Goal: Find specific page/section: Find specific page/section

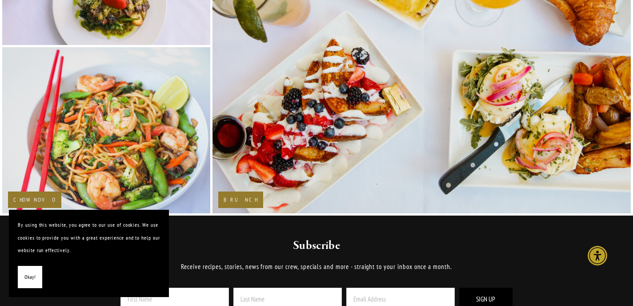
scroll to position [1400, 0]
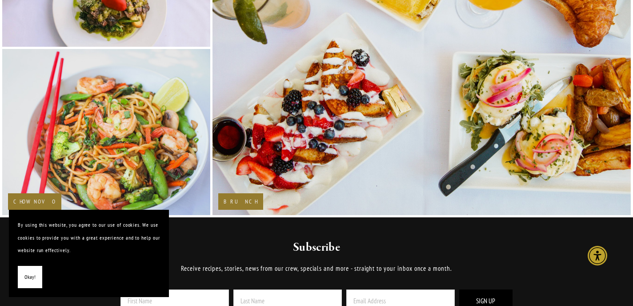
click at [32, 272] on span "Okay!" at bounding box center [29, 276] width 11 height 13
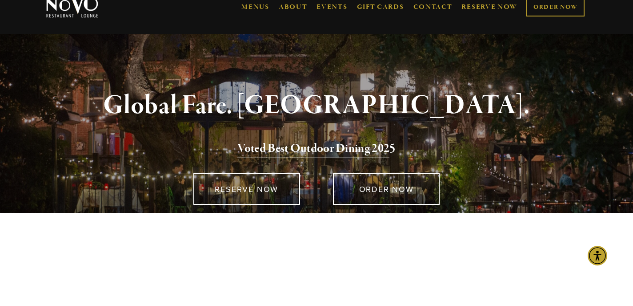
scroll to position [0, 0]
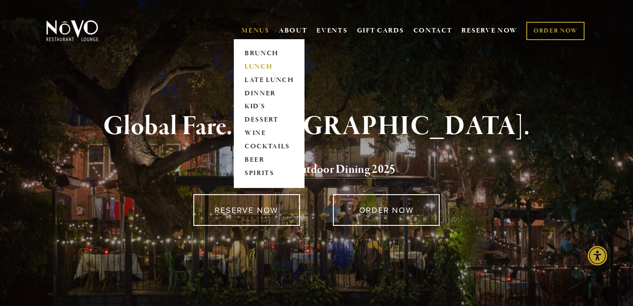
click at [253, 68] on link "LUNCH" at bounding box center [270, 66] width 56 height 13
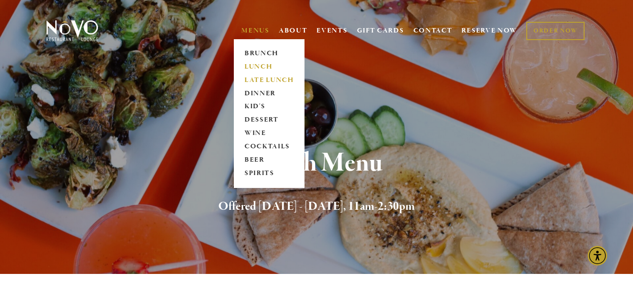
click at [250, 83] on link "LATE LUNCH" at bounding box center [270, 79] width 56 height 13
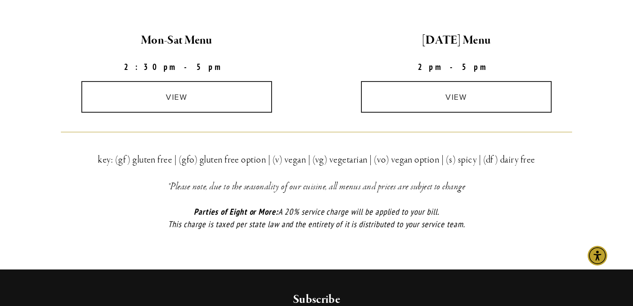
scroll to position [140, 0]
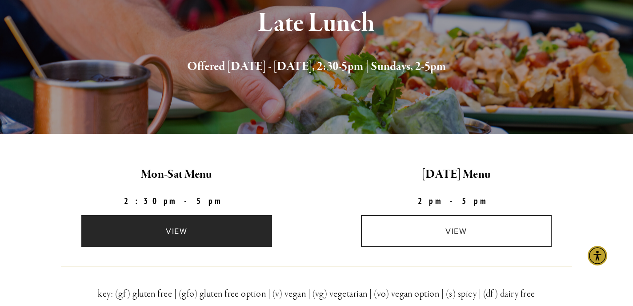
click at [228, 220] on link "view" at bounding box center [176, 231] width 191 height 32
